Goal: Task Accomplishment & Management: Manage account settings

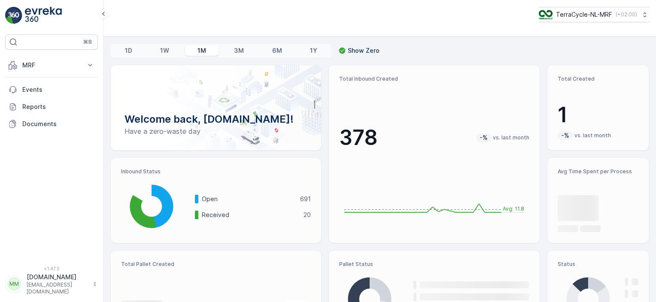
click at [202, 110] on div "Welcome back, [DOMAIN_NAME]! Have a zero-waste day" at bounding box center [216, 108] width 190 height 64
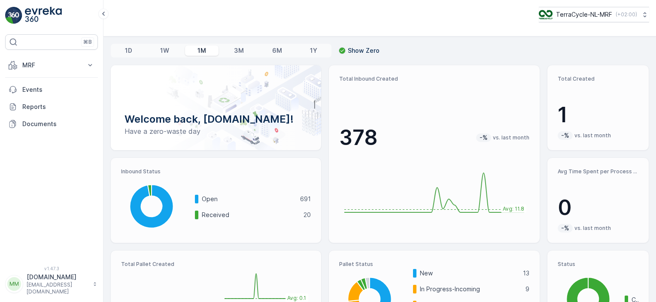
click at [191, 130] on p "Have a zero-waste day" at bounding box center [215, 131] width 183 height 10
click at [245, 125] on p "Welcome back, [DOMAIN_NAME]!" at bounding box center [215, 119] width 183 height 14
click at [70, 61] on p "MRF" at bounding box center [51, 65] width 58 height 9
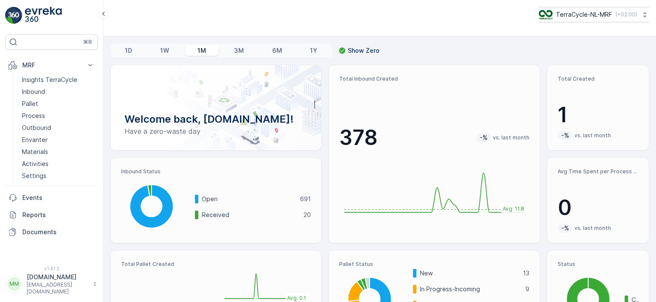
click at [31, 105] on p "Pallet" at bounding box center [30, 104] width 16 height 9
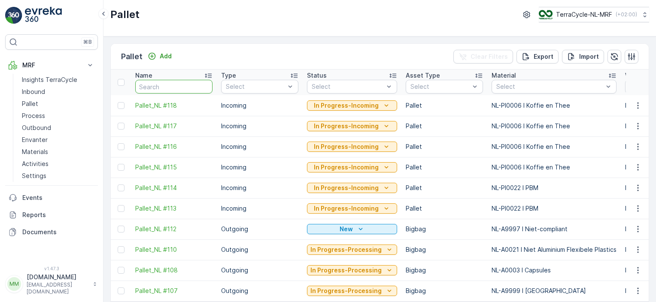
click at [155, 86] on input "text" at bounding box center [173, 87] width 77 height 14
type input "fd"
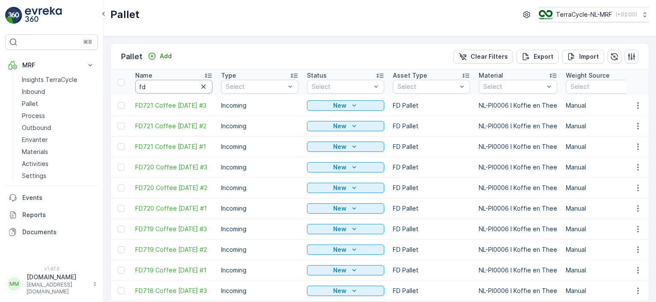
click at [155, 86] on input "fd" at bounding box center [173, 87] width 77 height 14
type input "fd697"
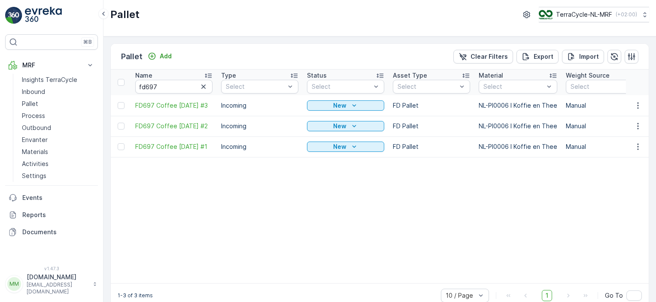
click at [318, 107] on div "New" at bounding box center [345, 105] width 70 height 9
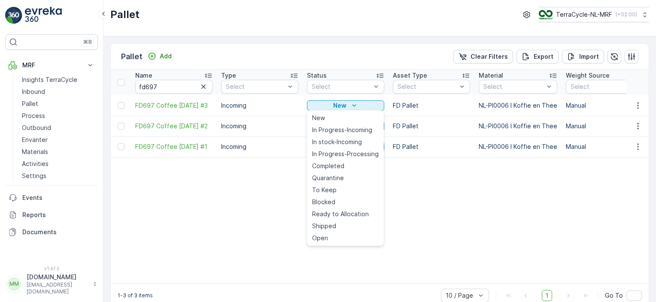
click at [315, 129] on span "In Progress-Incoming" at bounding box center [342, 130] width 60 height 9
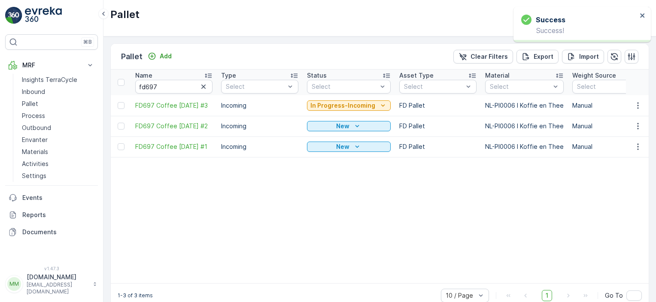
click at [336, 127] on p "New" at bounding box center [342, 126] width 13 height 9
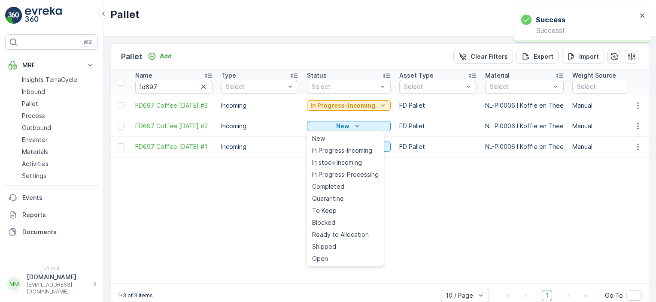
click at [333, 148] on span "In Progress-Incoming" at bounding box center [342, 150] width 60 height 9
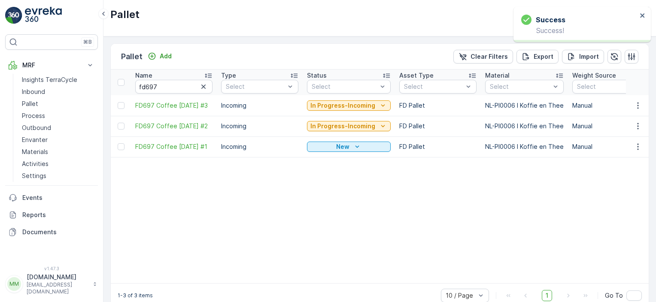
click at [343, 149] on p "New" at bounding box center [342, 146] width 13 height 9
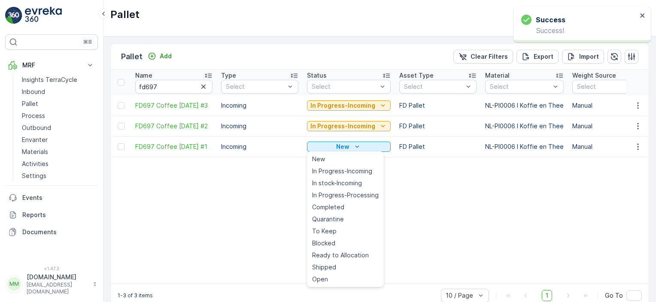
click at [338, 170] on span "In Progress-Incoming" at bounding box center [342, 171] width 60 height 9
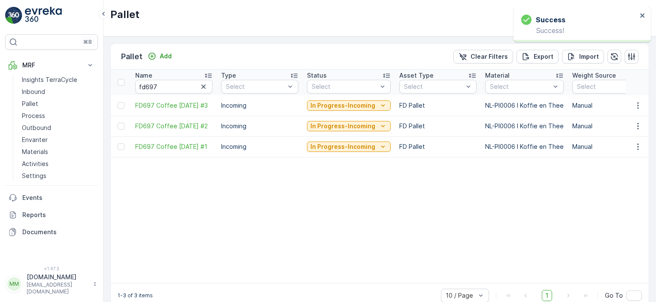
click at [357, 106] on p "In Progress-Incoming" at bounding box center [342, 105] width 65 height 9
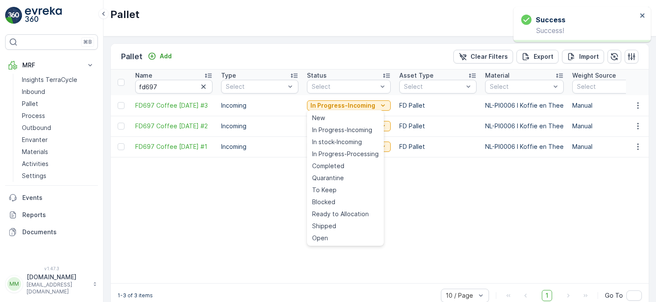
click at [339, 139] on span "In stock-Incoming" at bounding box center [337, 142] width 50 height 9
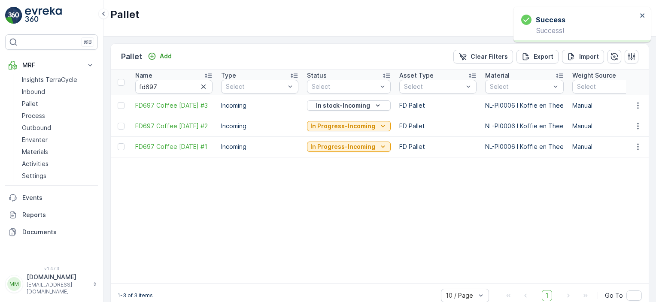
click at [346, 126] on p "In Progress-Incoming" at bounding box center [342, 126] width 65 height 9
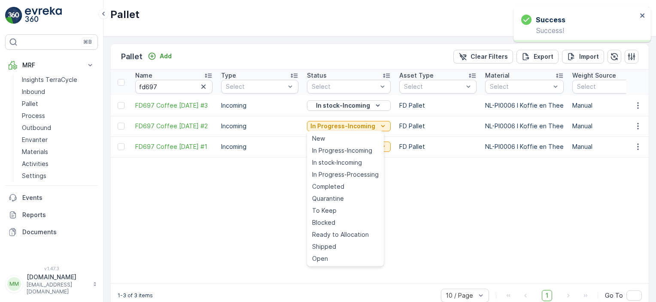
click at [328, 162] on span "In stock-Incoming" at bounding box center [337, 162] width 50 height 9
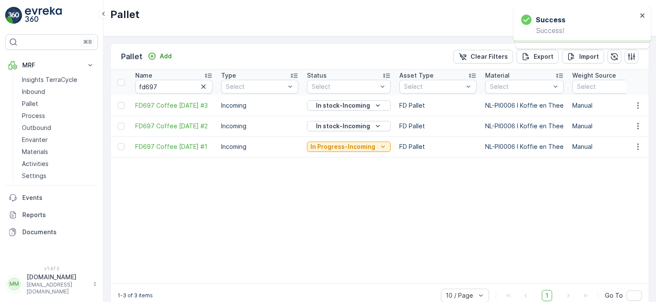
click at [341, 144] on p "In Progress-Incoming" at bounding box center [342, 146] width 65 height 9
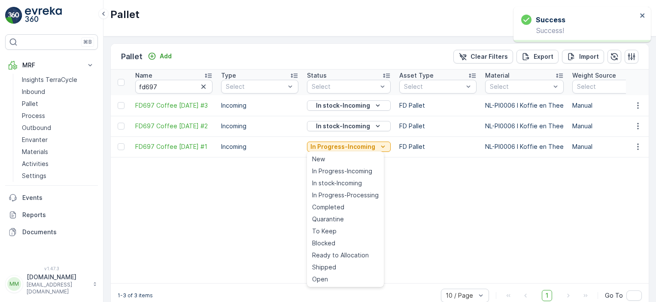
click at [327, 184] on span "In stock-Incoming" at bounding box center [337, 183] width 50 height 9
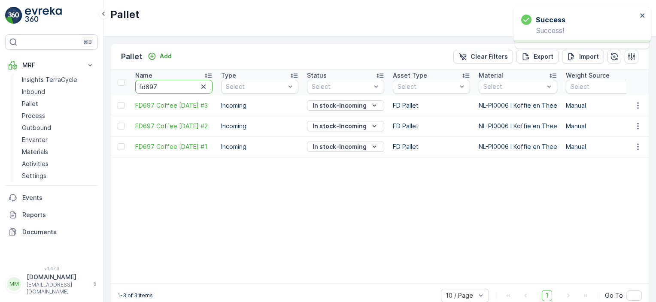
click at [182, 89] on input "fd697" at bounding box center [173, 87] width 77 height 14
type input "fd"
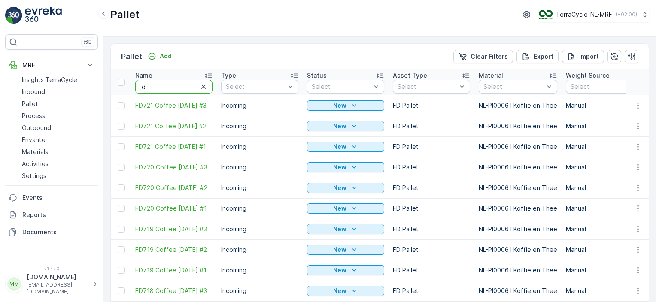
click at [182, 89] on input "fd" at bounding box center [173, 87] width 77 height 14
type input "fd718"
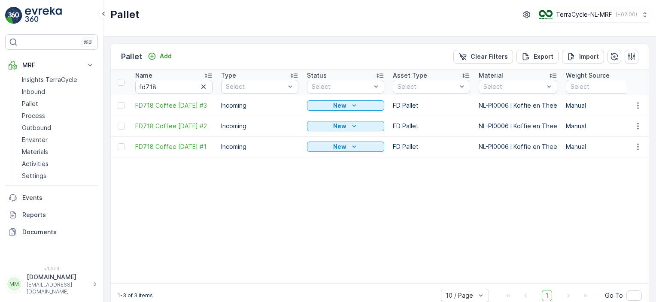
click at [350, 104] on icon "New" at bounding box center [354, 105] width 9 height 9
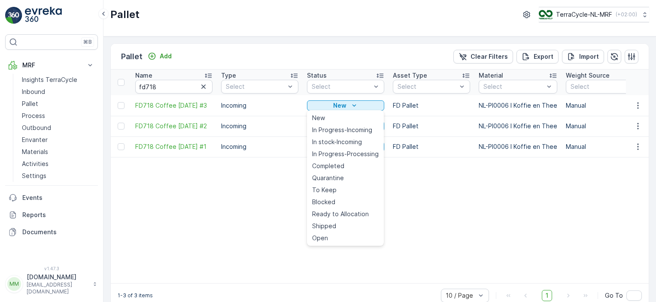
click at [342, 127] on span "In Progress-Incoming" at bounding box center [342, 130] width 60 height 9
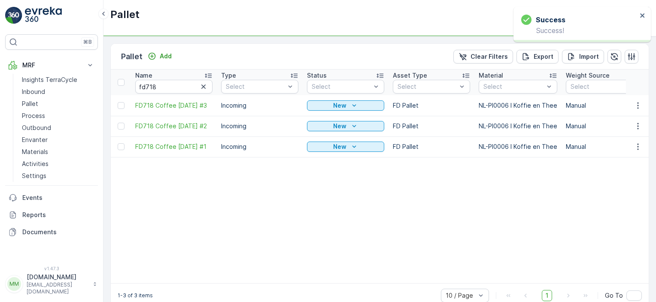
click at [345, 125] on p "New" at bounding box center [339, 126] width 13 height 9
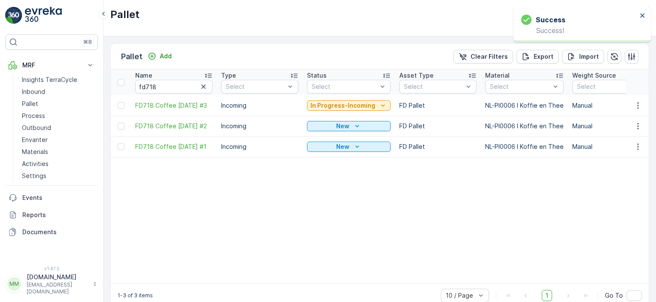
click at [345, 126] on p "New" at bounding box center [342, 126] width 13 height 9
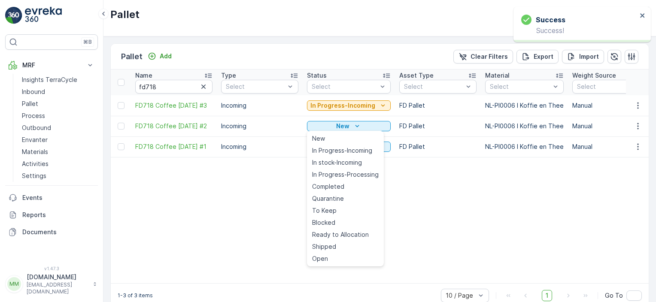
click at [333, 151] on span "In Progress-Incoming" at bounding box center [342, 150] width 60 height 9
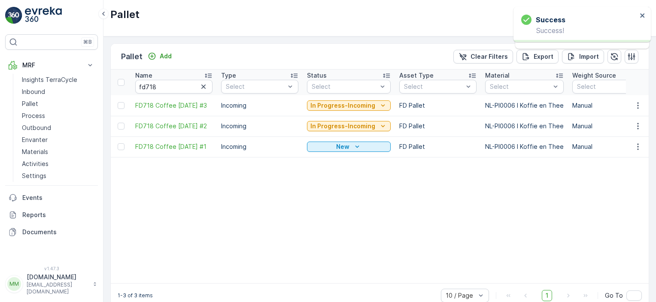
click at [342, 147] on p "New" at bounding box center [342, 146] width 13 height 9
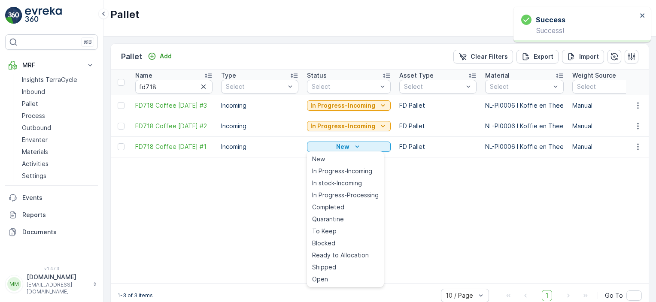
click at [331, 169] on span "In Progress-Incoming" at bounding box center [342, 171] width 60 height 9
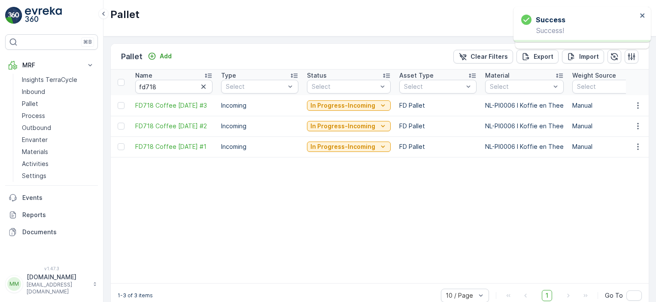
click at [351, 103] on p "In Progress-Incoming" at bounding box center [342, 105] width 65 height 9
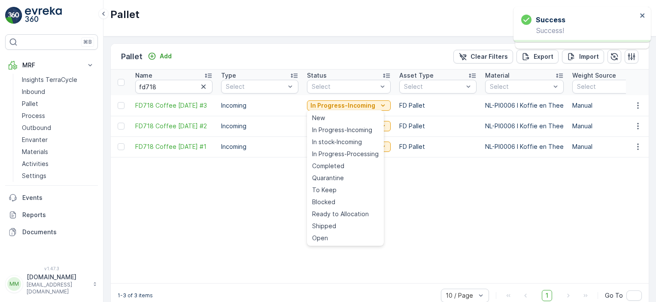
click at [339, 142] on span "In stock-Incoming" at bounding box center [337, 142] width 50 height 9
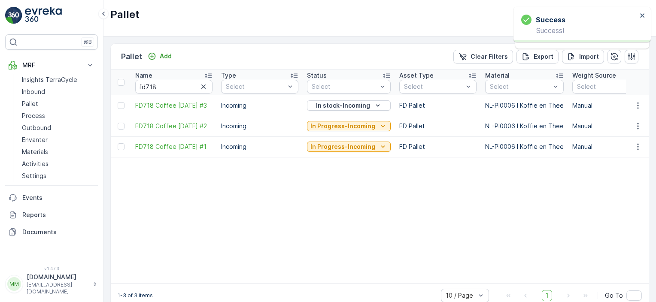
click at [348, 126] on p "In Progress-Incoming" at bounding box center [342, 126] width 65 height 9
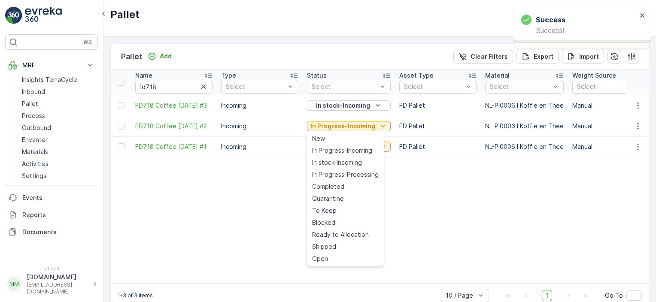
click at [338, 161] on span "In stock-Incoming" at bounding box center [337, 162] width 50 height 9
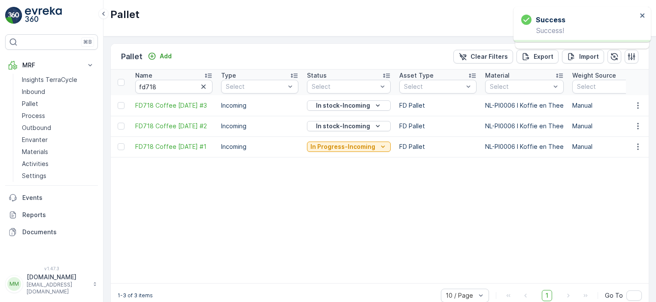
click at [345, 148] on p "In Progress-Incoming" at bounding box center [342, 146] width 65 height 9
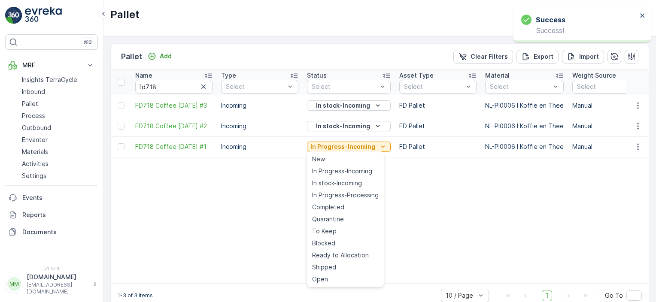
click at [333, 183] on span "In stock-Incoming" at bounding box center [337, 183] width 50 height 9
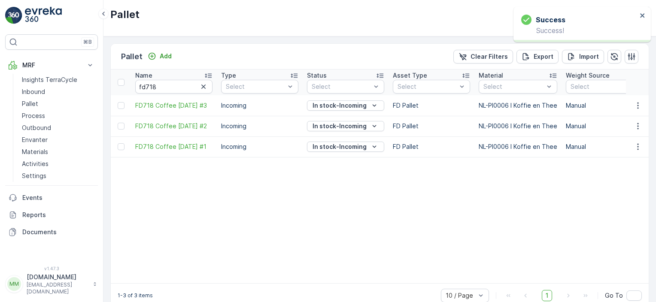
click at [31, 64] on p "MRF" at bounding box center [51, 65] width 58 height 9
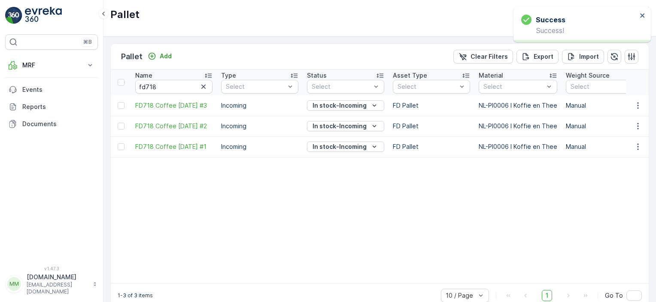
click at [31, 64] on p "MRF" at bounding box center [51, 65] width 58 height 9
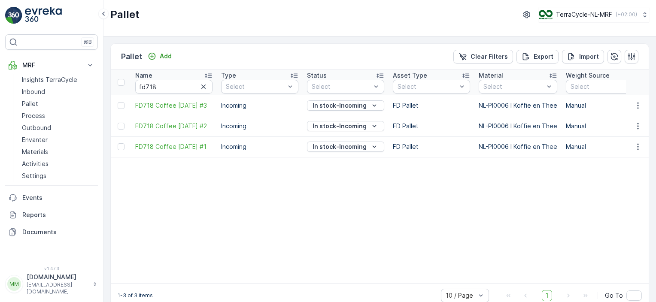
click at [204, 84] on icon "button" at bounding box center [203, 86] width 9 height 9
